Goal: Navigation & Orientation: Find specific page/section

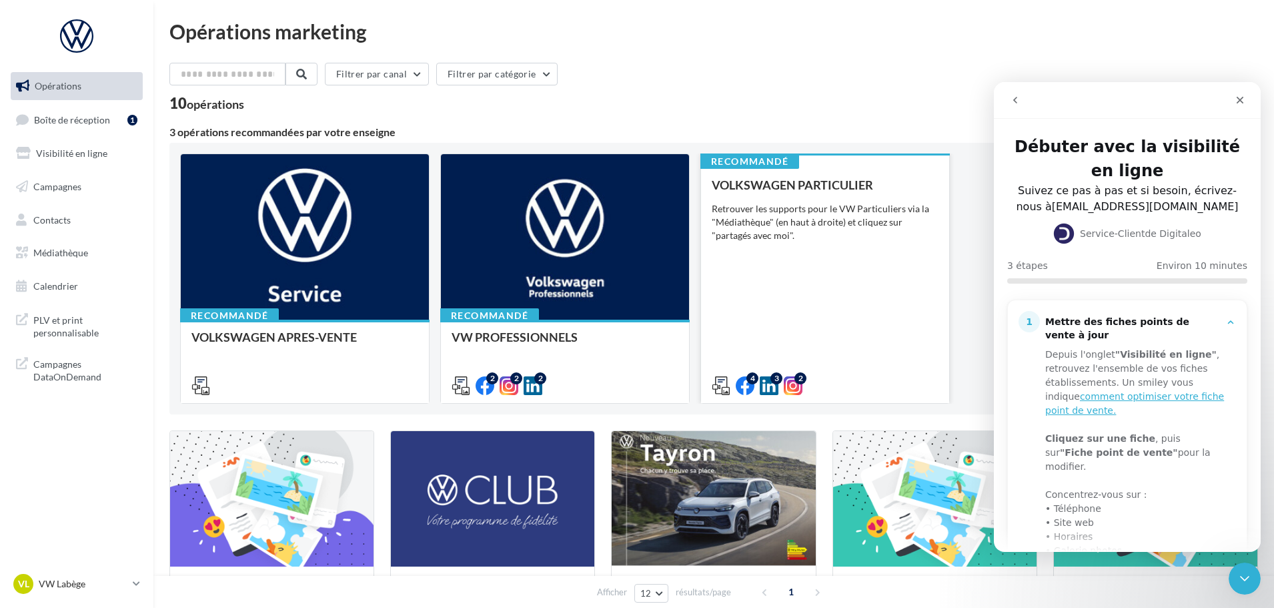
scroll to position [333, 0]
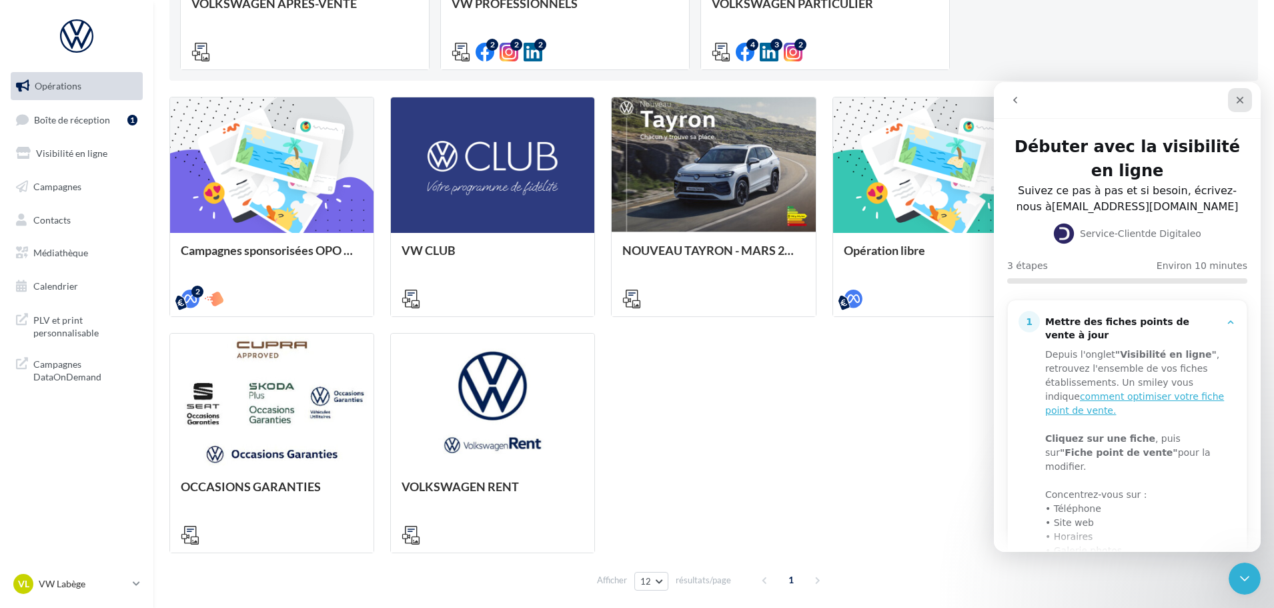
click at [1238, 101] on icon "Fermer" at bounding box center [1240, 100] width 7 height 7
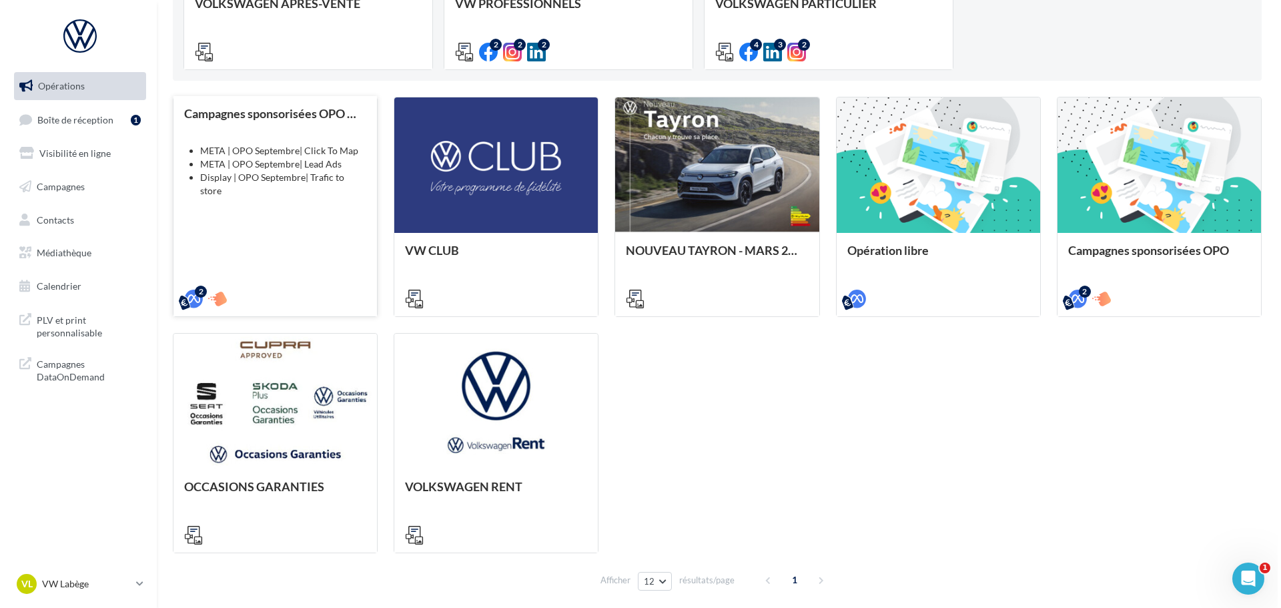
scroll to position [0, 0]
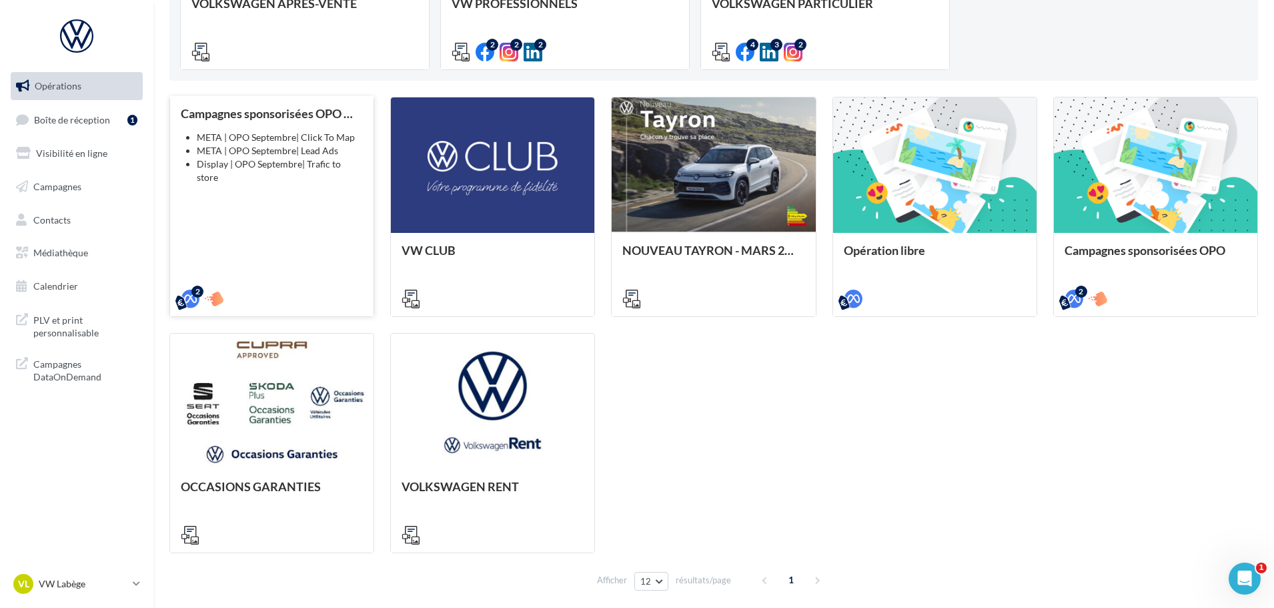
click at [234, 161] on li "Display | OPO Septembre| Trafic to store" at bounding box center [280, 170] width 166 height 27
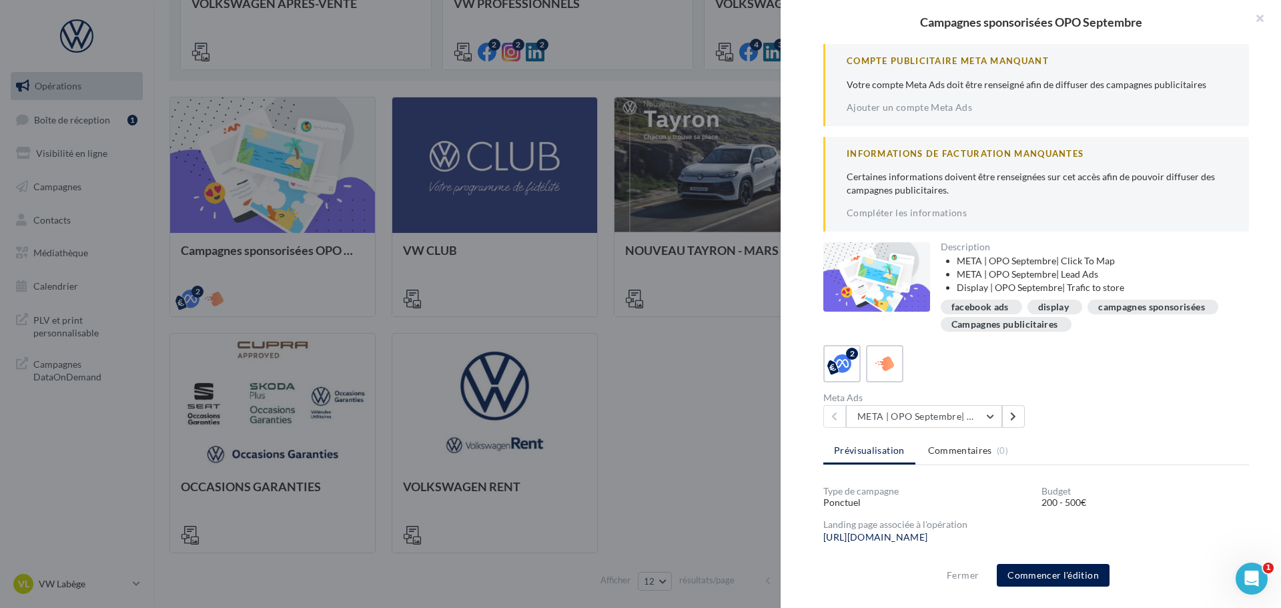
click at [694, 406] on div at bounding box center [640, 304] width 1281 height 608
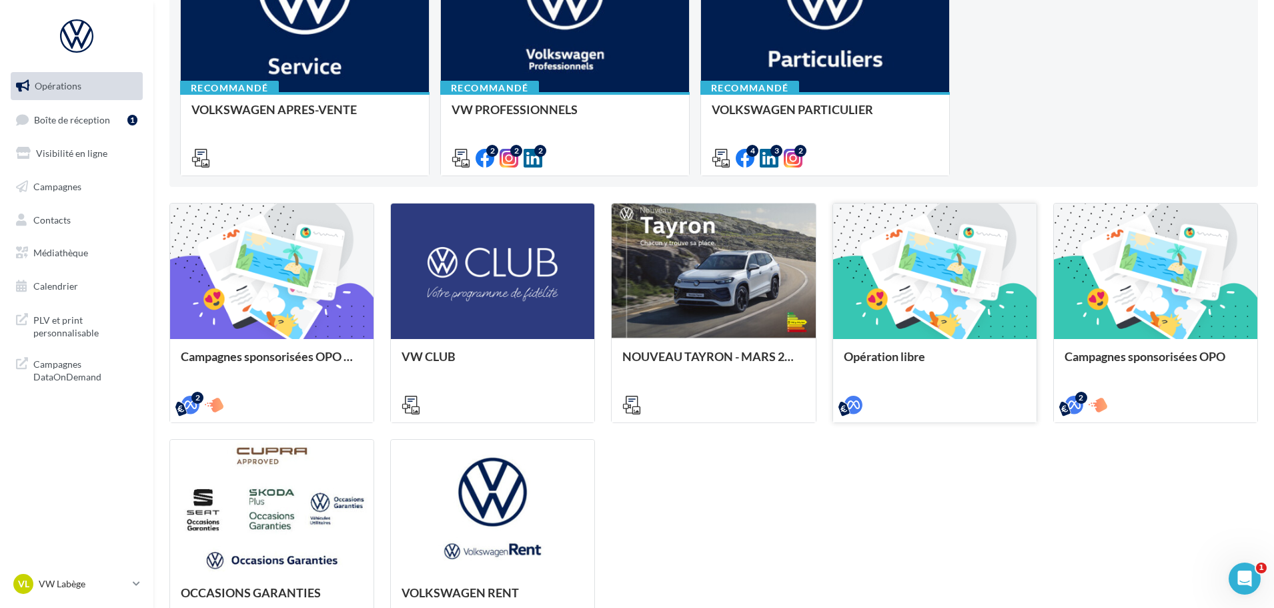
scroll to position [390, 0]
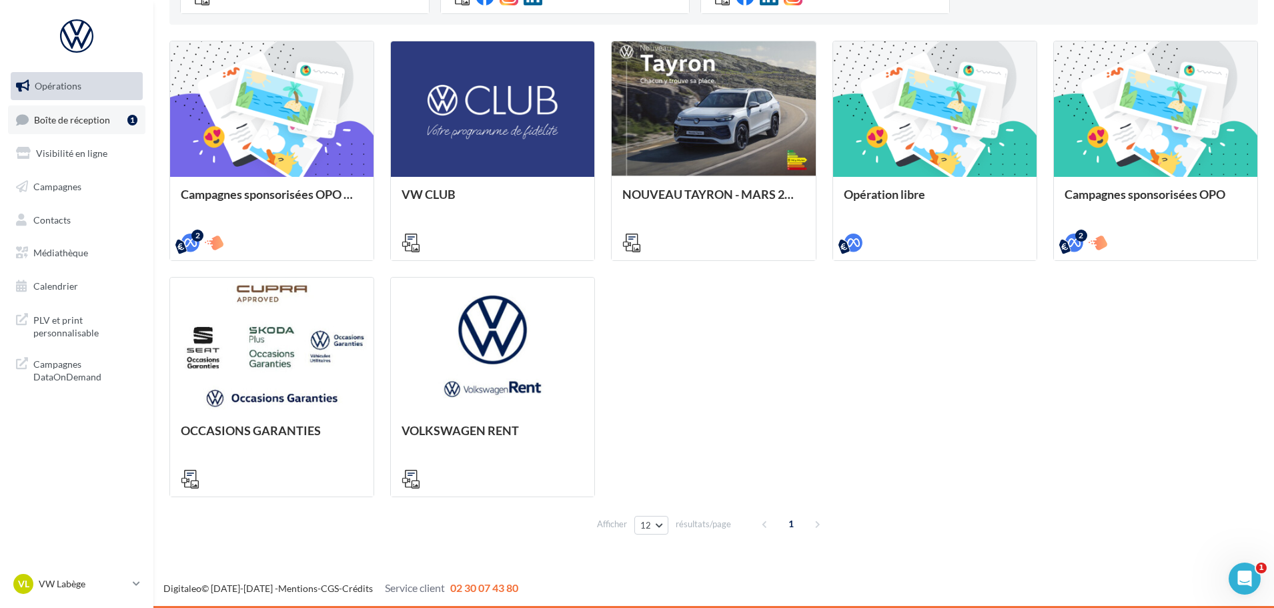
click at [95, 118] on span "Boîte de réception" at bounding box center [72, 118] width 76 height 11
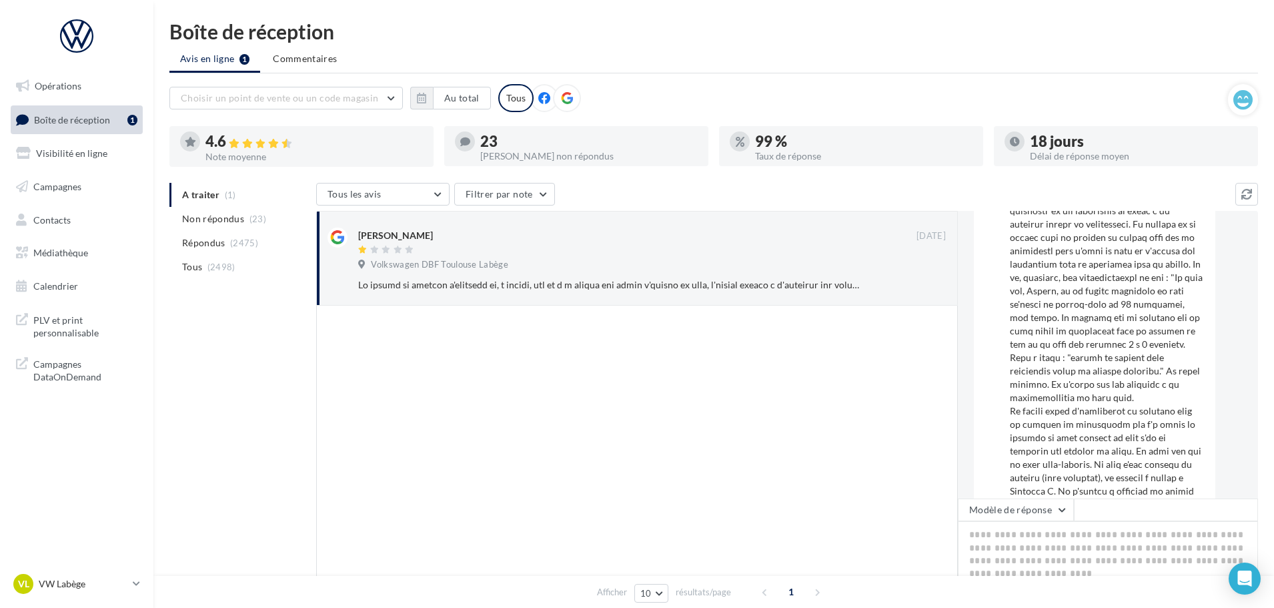
scroll to position [867, 0]
click at [139, 587] on icon at bounding box center [136, 583] width 7 height 11
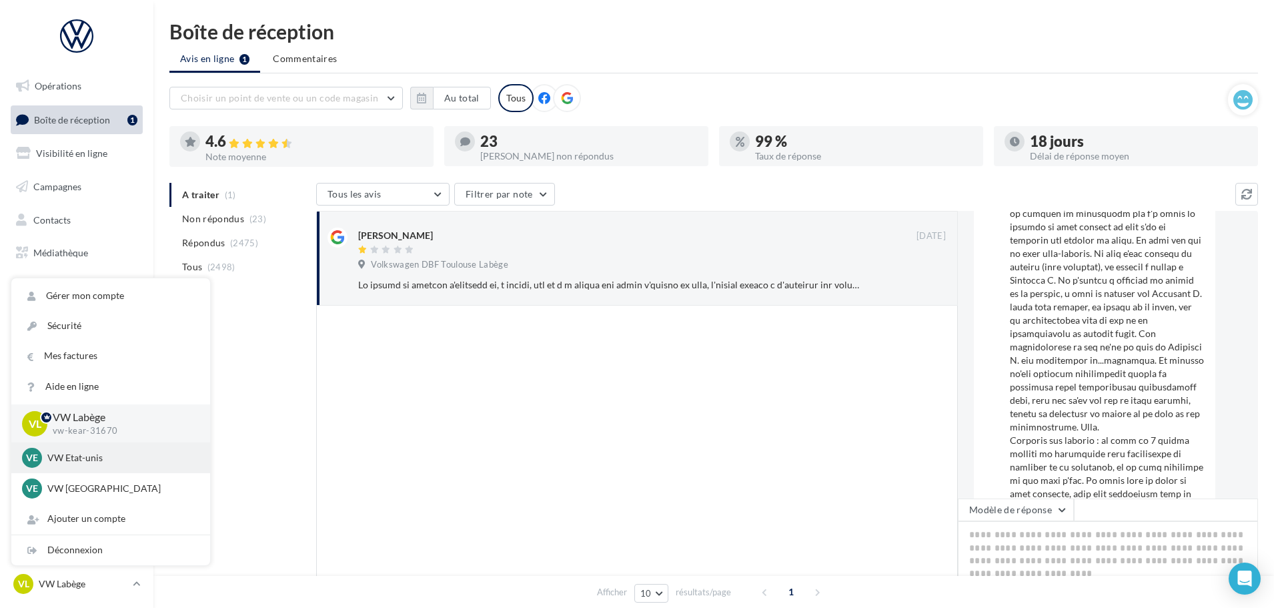
click at [71, 458] on p "VW Etat-unis" at bounding box center [120, 457] width 147 height 13
